Goal: Transaction & Acquisition: Purchase product/service

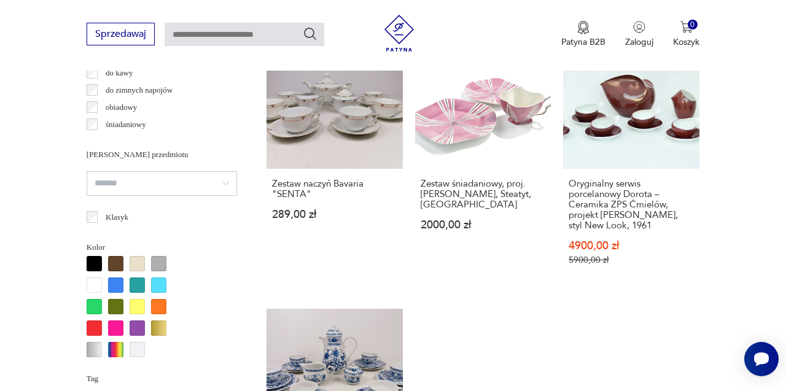
scroll to position [1000, 0]
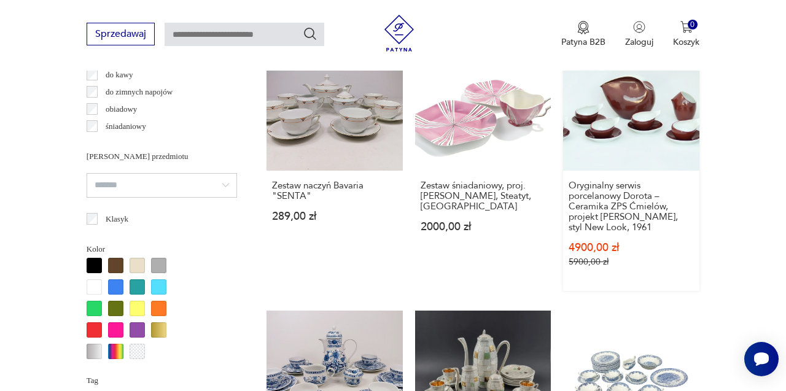
click at [611, 134] on link "Sale Klasyk Oryginalny serwis porcelanowy Dorota – Ceramika ZPS Ćmielów, projek…" at bounding box center [631, 163] width 136 height 257
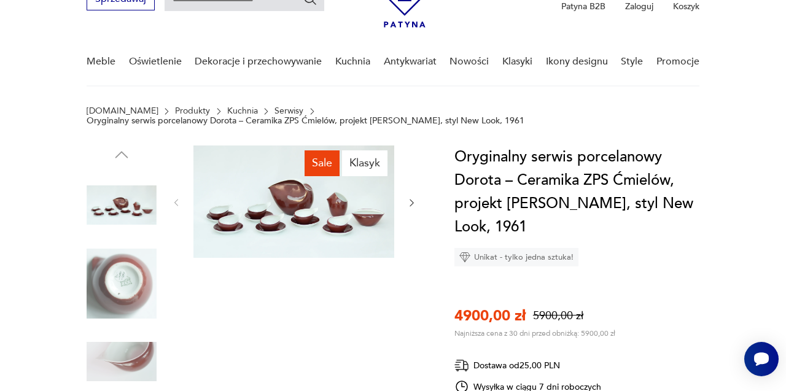
scroll to position [85, 0]
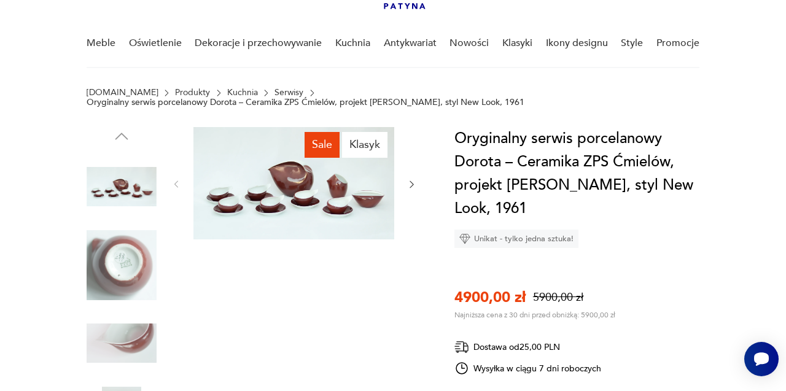
click at [293, 194] on img at bounding box center [293, 183] width 201 height 112
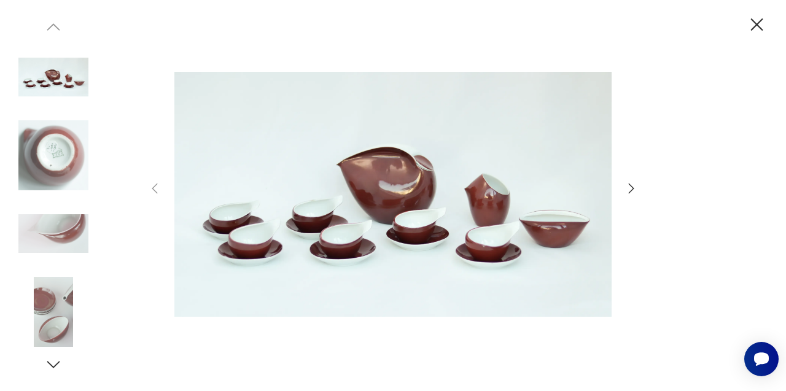
click at [632, 187] on icon "button" at bounding box center [632, 188] width 6 height 10
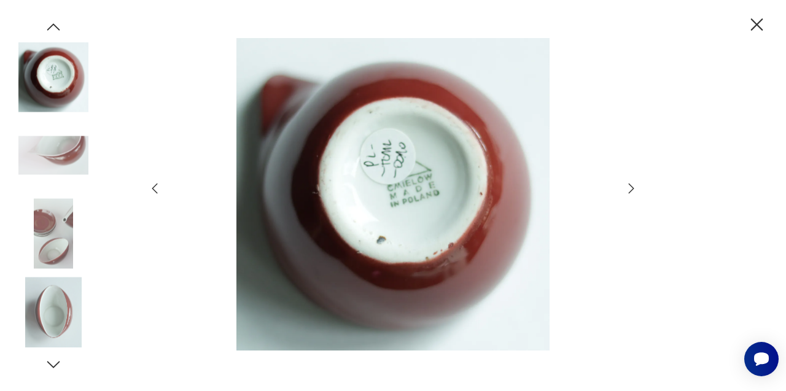
click at [632, 187] on icon "button" at bounding box center [632, 188] width 6 height 10
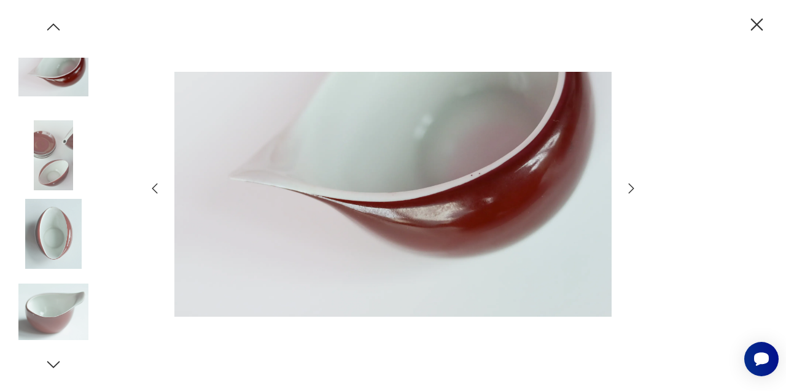
click at [632, 187] on icon "button" at bounding box center [632, 188] width 6 height 10
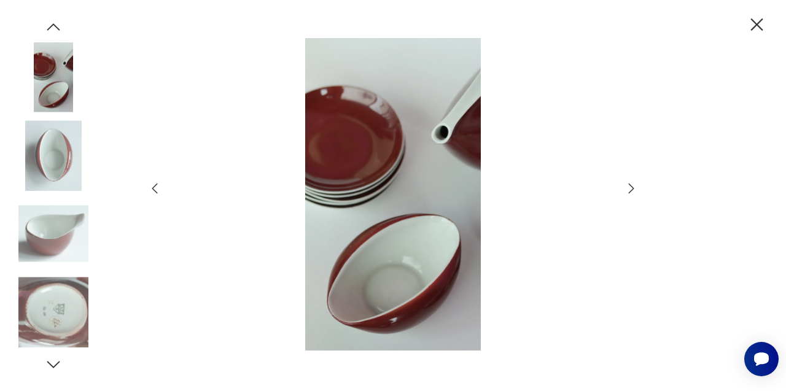
click at [632, 187] on icon "button" at bounding box center [632, 188] width 6 height 10
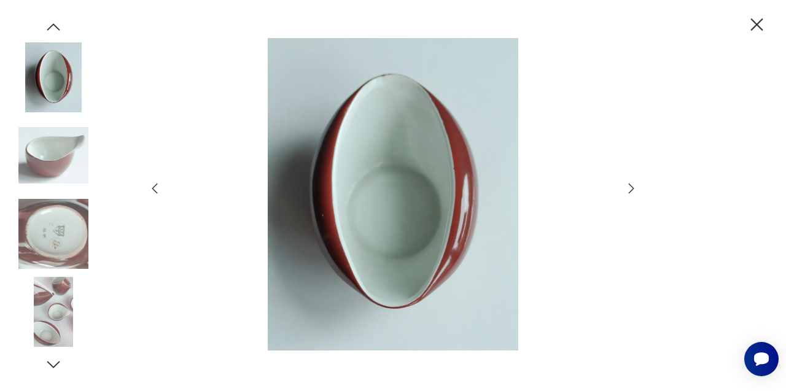
click at [632, 187] on icon "button" at bounding box center [632, 188] width 6 height 10
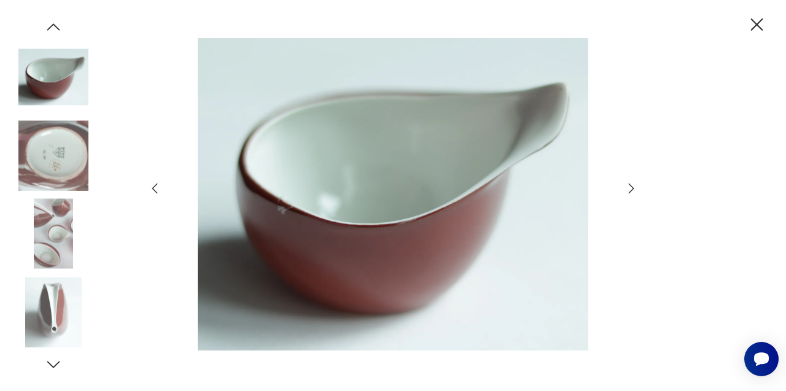
click at [632, 187] on icon "button" at bounding box center [632, 188] width 6 height 10
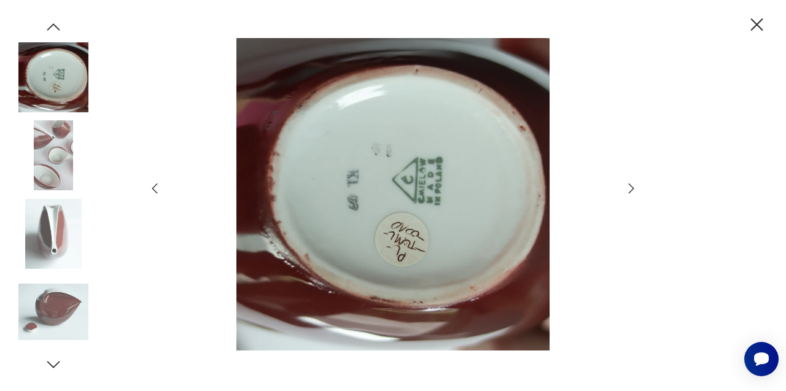
click at [632, 187] on icon "button" at bounding box center [632, 188] width 6 height 10
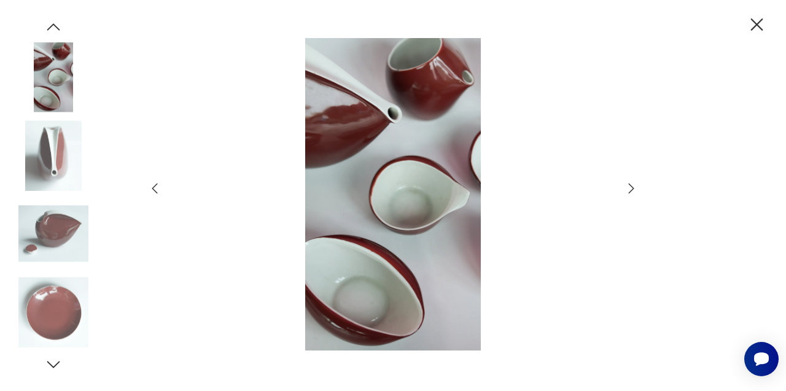
click at [632, 187] on icon "button" at bounding box center [632, 188] width 6 height 10
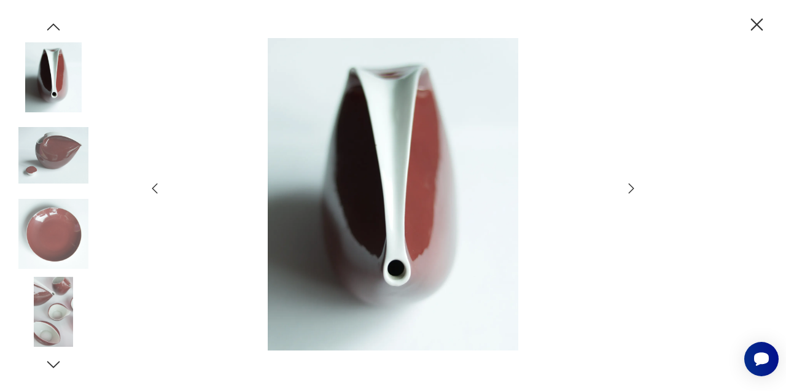
click at [757, 26] on icon "button" at bounding box center [757, 24] width 12 height 12
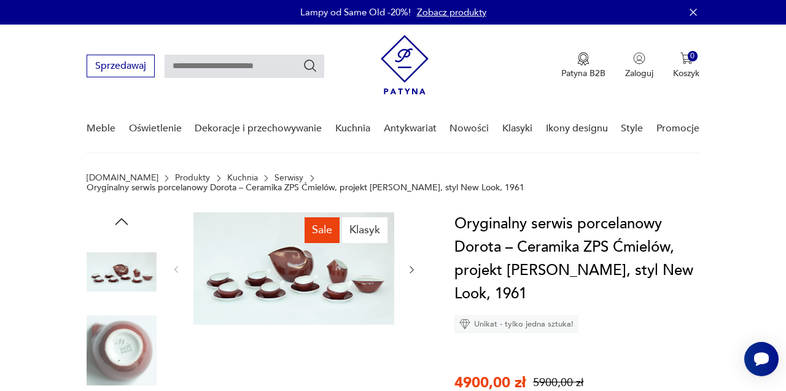
scroll to position [0, 0]
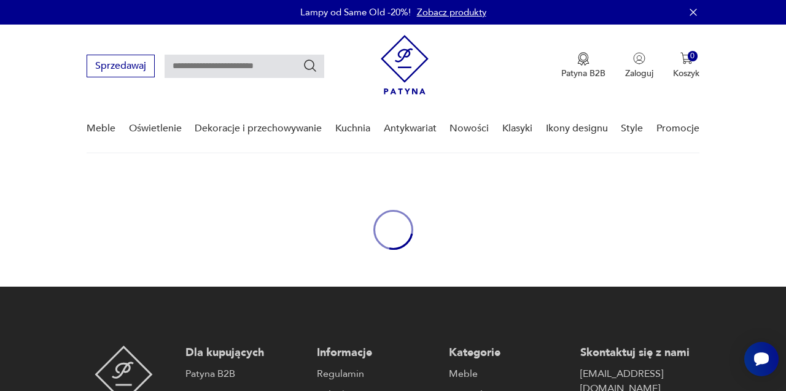
scroll to position [230, 0]
